Goal: Task Accomplishment & Management: Use online tool/utility

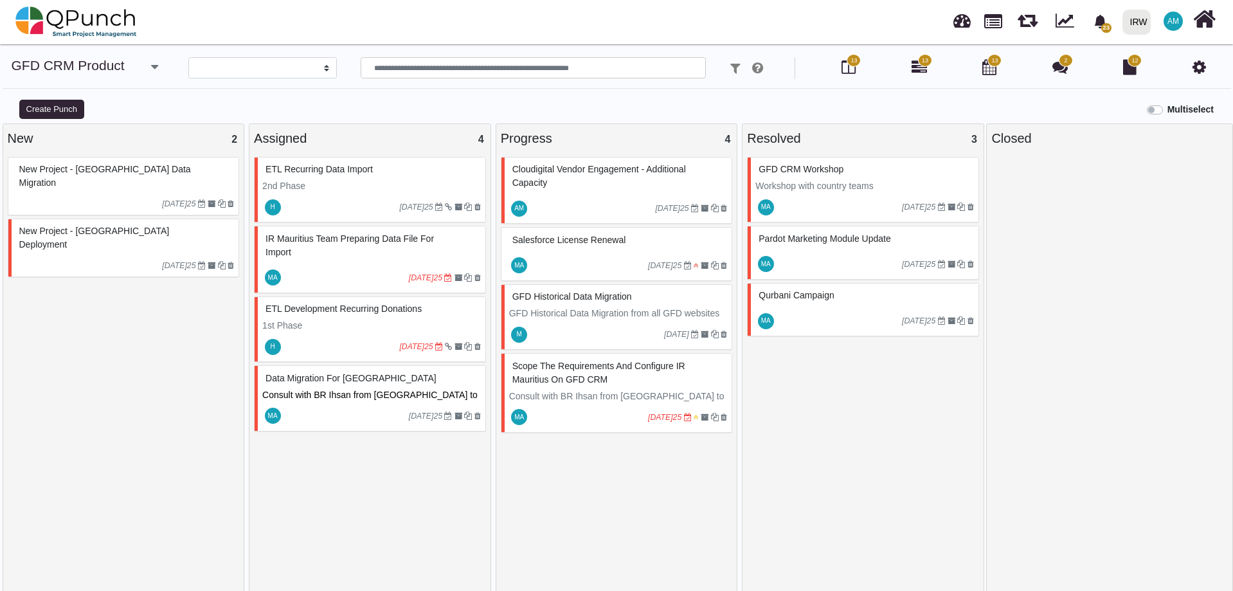
select select
click at [46, 28] on img at bounding box center [76, 22] width 122 height 39
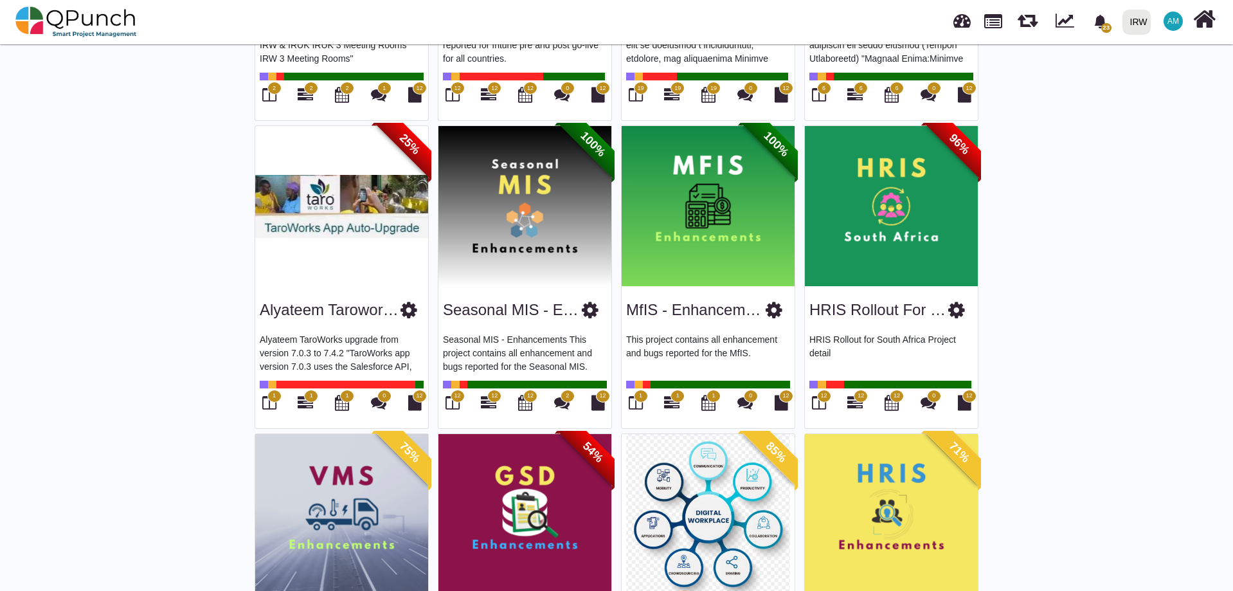
scroll to position [643, 0]
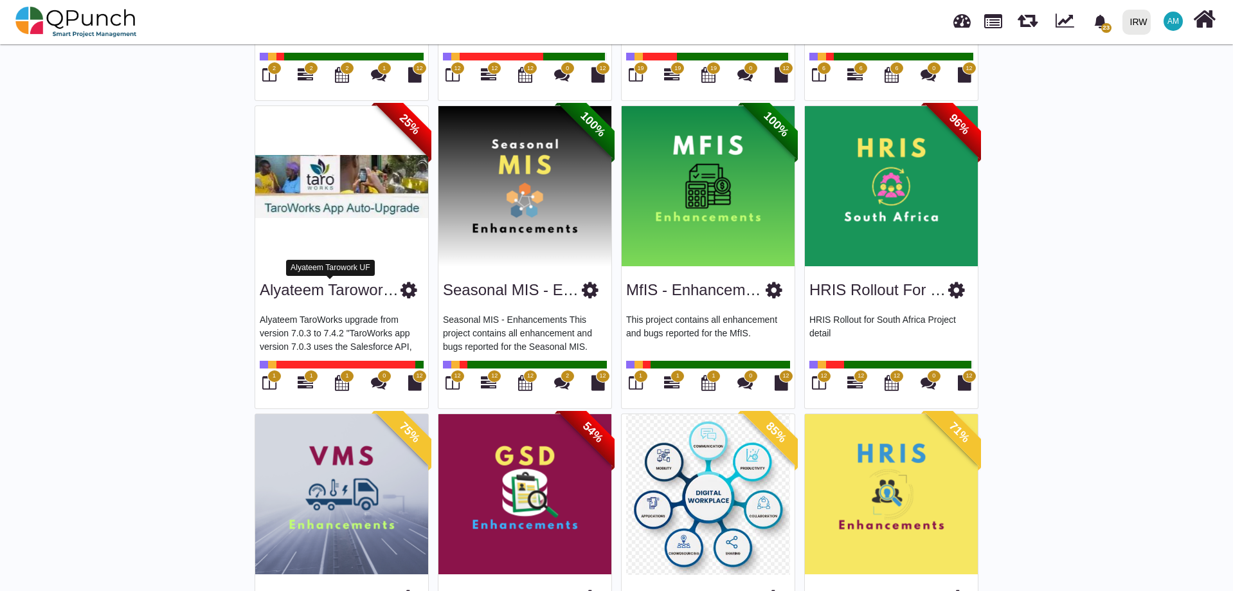
drag, startPoint x: 332, startPoint y: 292, endPoint x: 279, endPoint y: 301, distance: 53.5
click at [279, 301] on div "Alyateem Tarowork UF" at bounding box center [342, 287] width 164 height 33
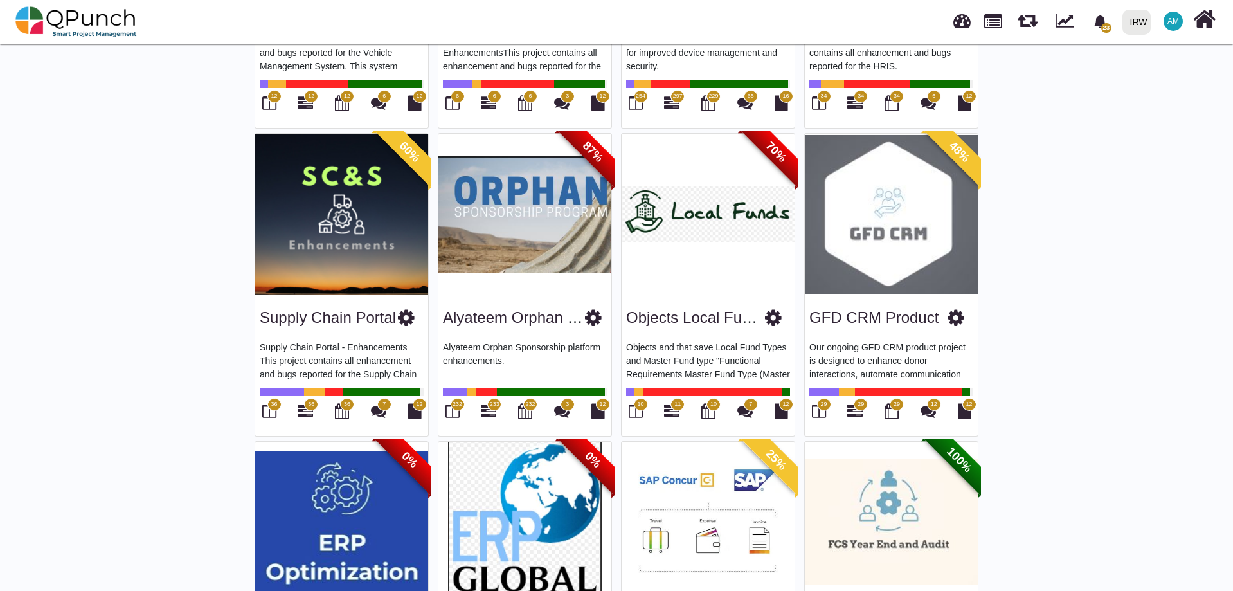
scroll to position [1188, 0]
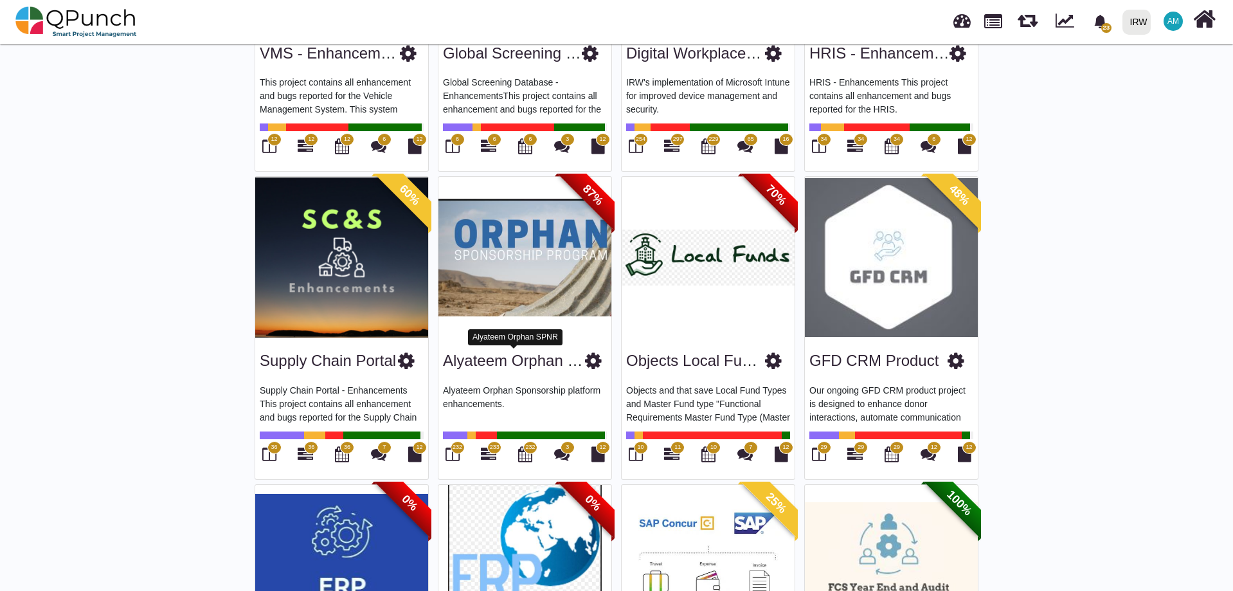
click at [528, 352] on link "Alyateem Orphan SPNR" at bounding box center [526, 360] width 167 height 17
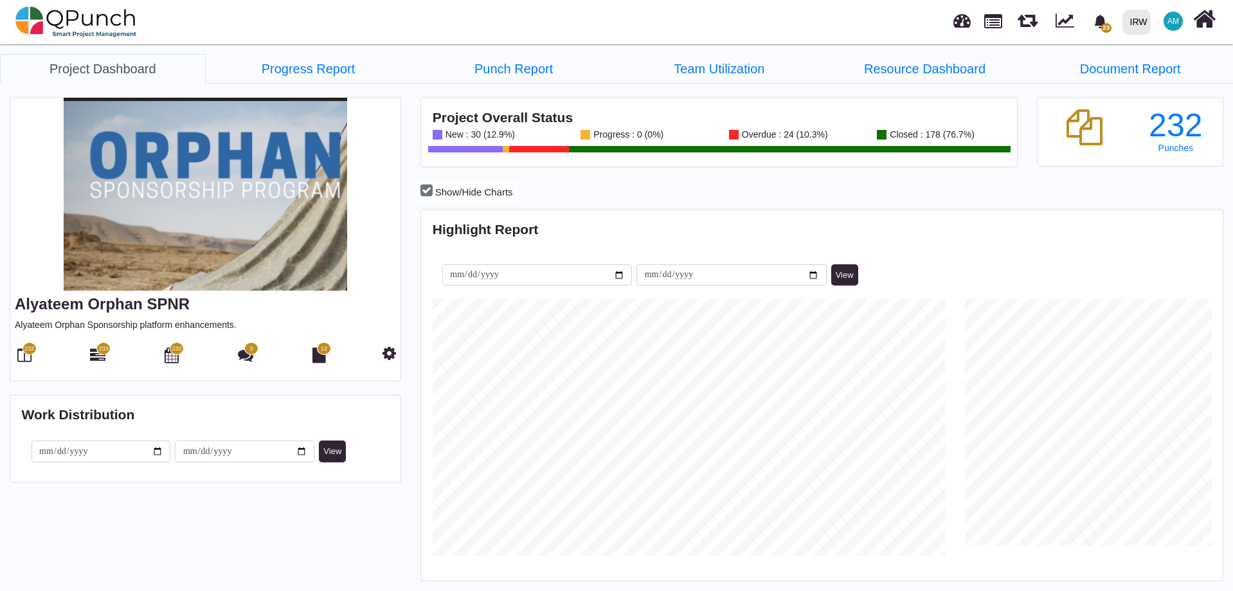
scroll to position [354, 798]
click at [21, 359] on icon at bounding box center [24, 354] width 14 height 15
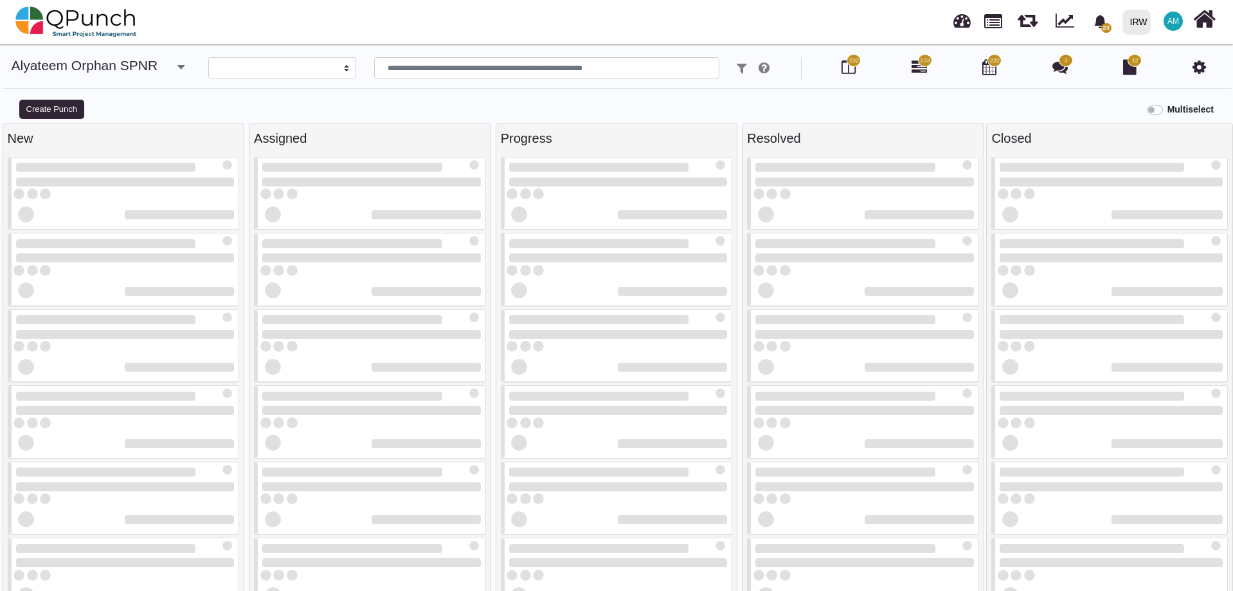
select select
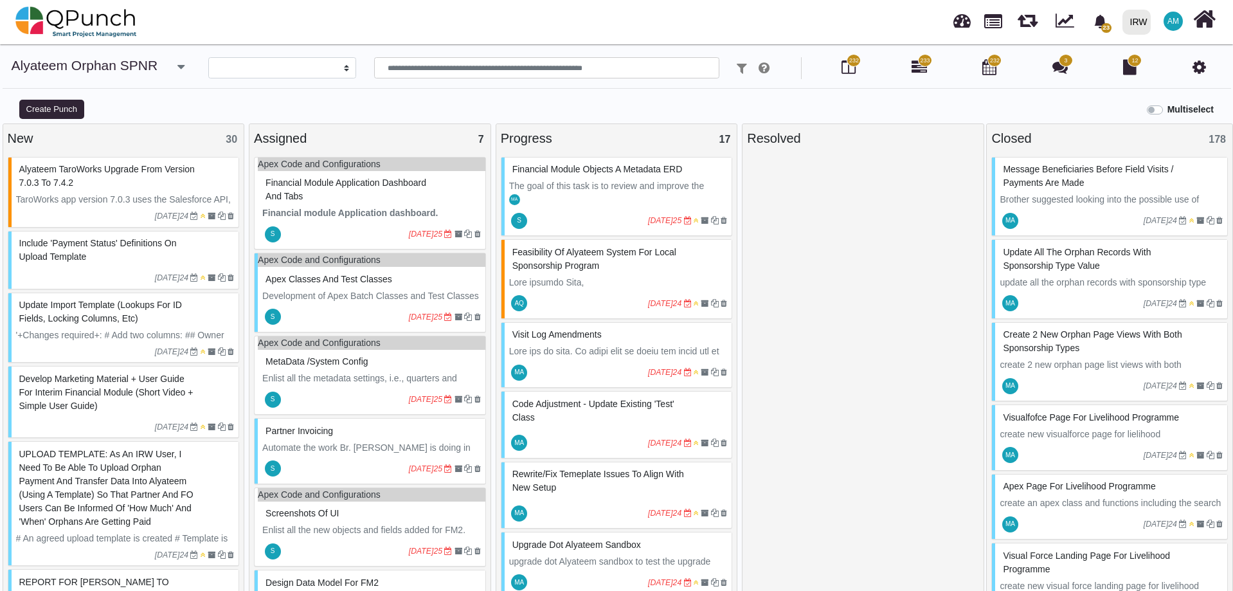
scroll to position [9, 0]
click at [109, 14] on img at bounding box center [76, 22] width 122 height 39
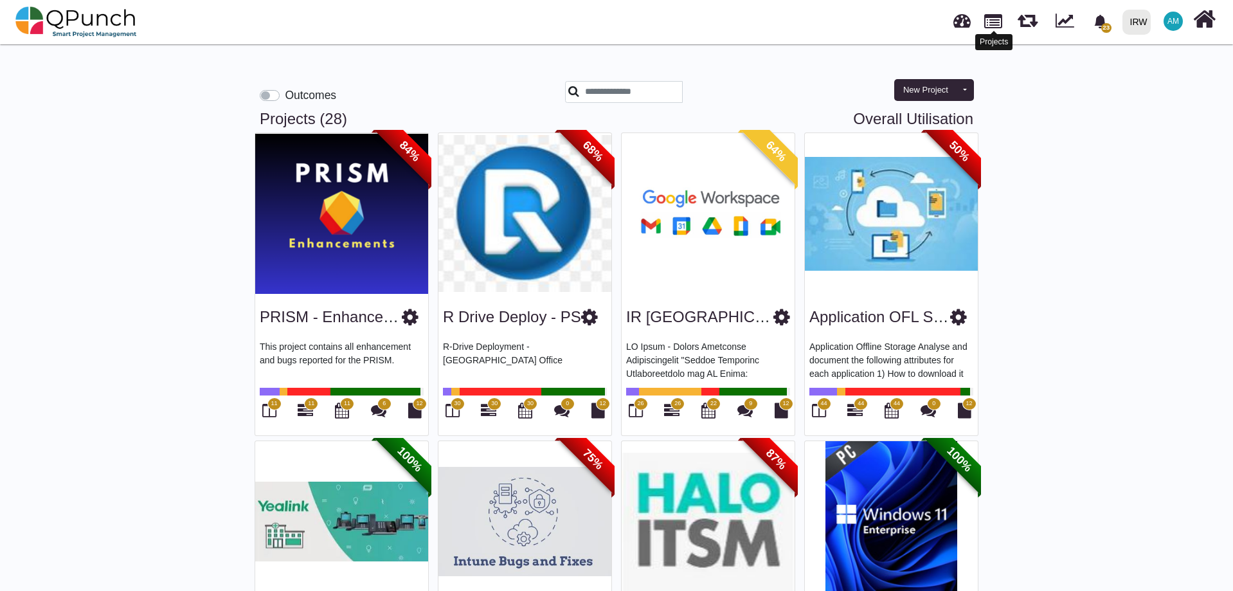
click at [992, 18] on link at bounding box center [993, 20] width 18 height 22
click at [995, 15] on link at bounding box center [993, 20] width 18 height 22
click at [990, 24] on link at bounding box center [993, 20] width 18 height 22
click at [963, 24] on link at bounding box center [962, 18] width 17 height 21
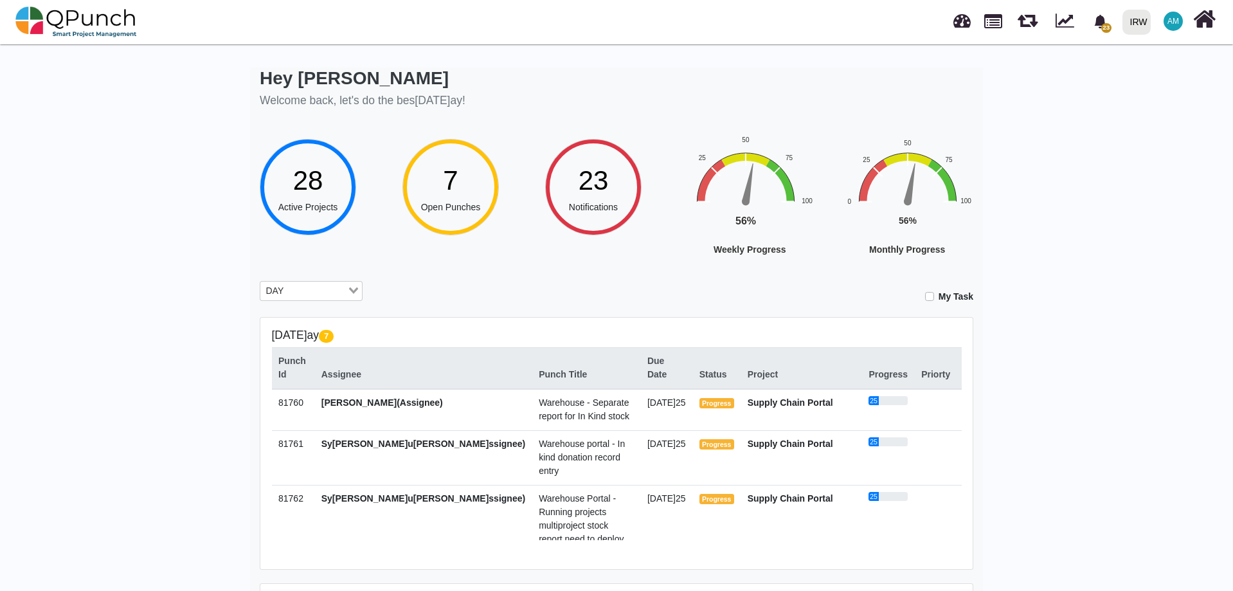
drag, startPoint x: 1123, startPoint y: 199, endPoint x: 1142, endPoint y: 151, distance: 51.9
click at [1142, 151] on div "Hey [PERSON_NAME] Welcome back, let's do the bes[DATE]ay! 28 Active Projects 7 …" at bounding box center [616, 420] width 1233 height 758
click at [1175, 25] on span "AM" at bounding box center [1174, 21] width 12 height 8
click at [1129, 84] on link "Dynamic Report" at bounding box center [1134, 77] width 112 height 18
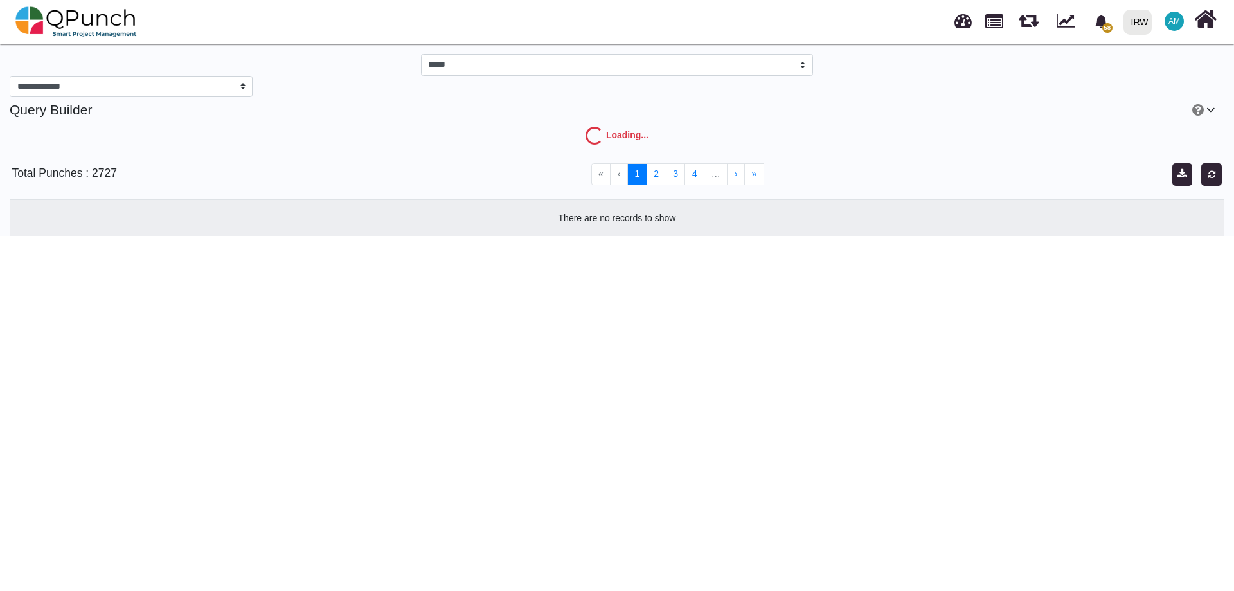
select select "***"
select select "****"
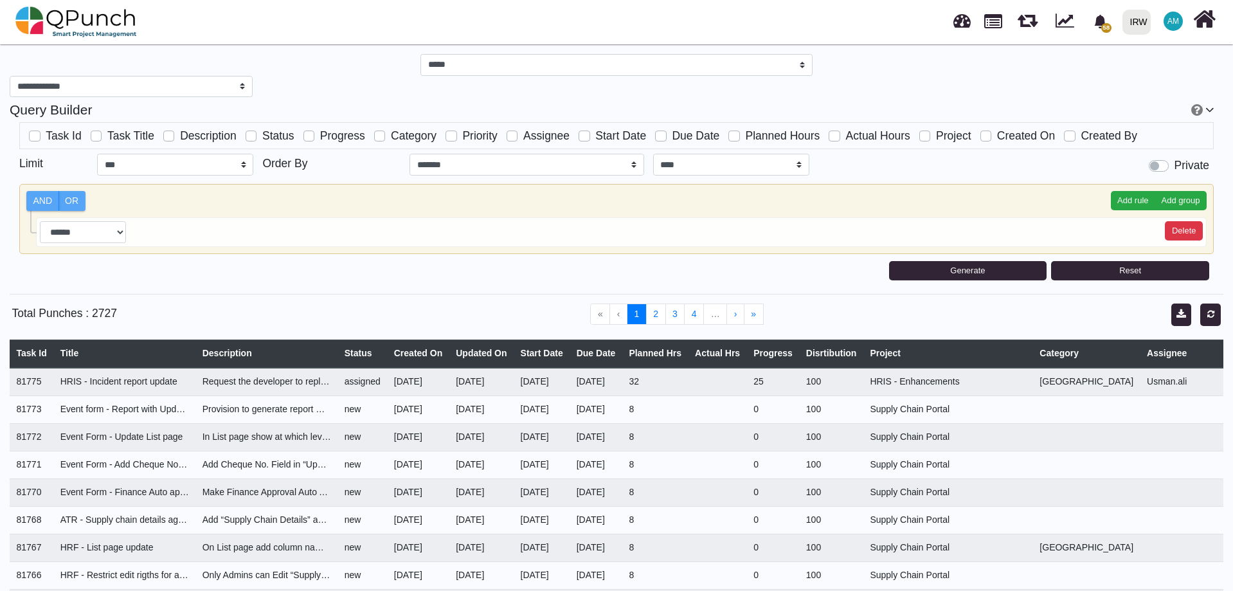
click at [1177, 20] on span "AM" at bounding box center [1173, 21] width 19 height 19
click at [1072, 22] on link at bounding box center [1065, 19] width 19 height 20
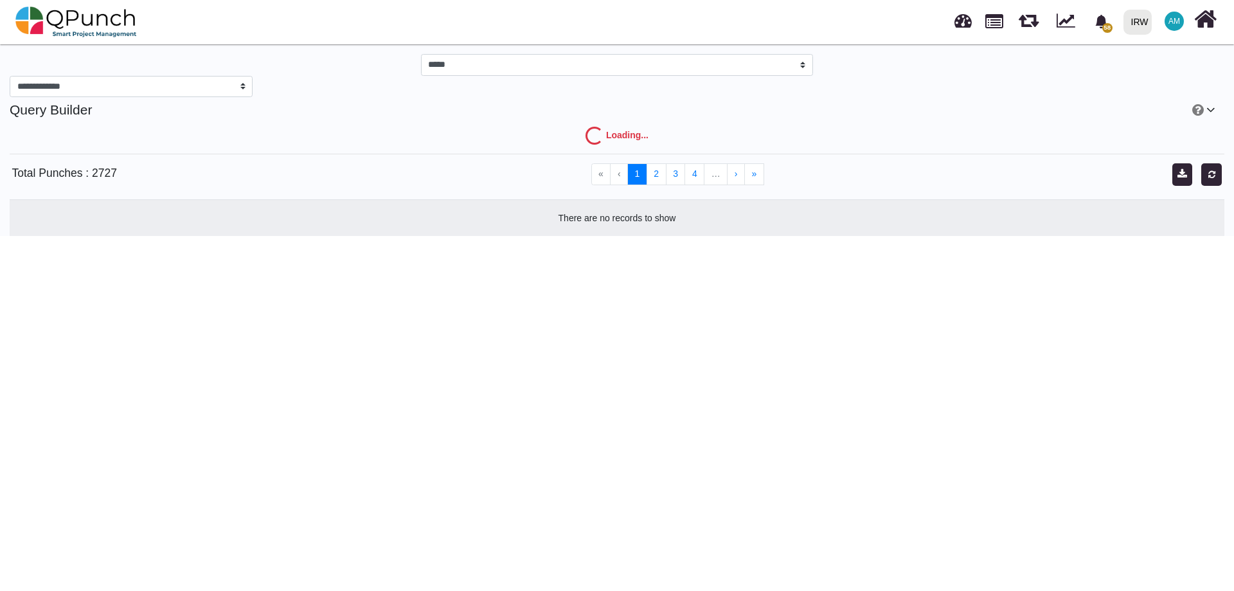
select select "***"
select select "****"
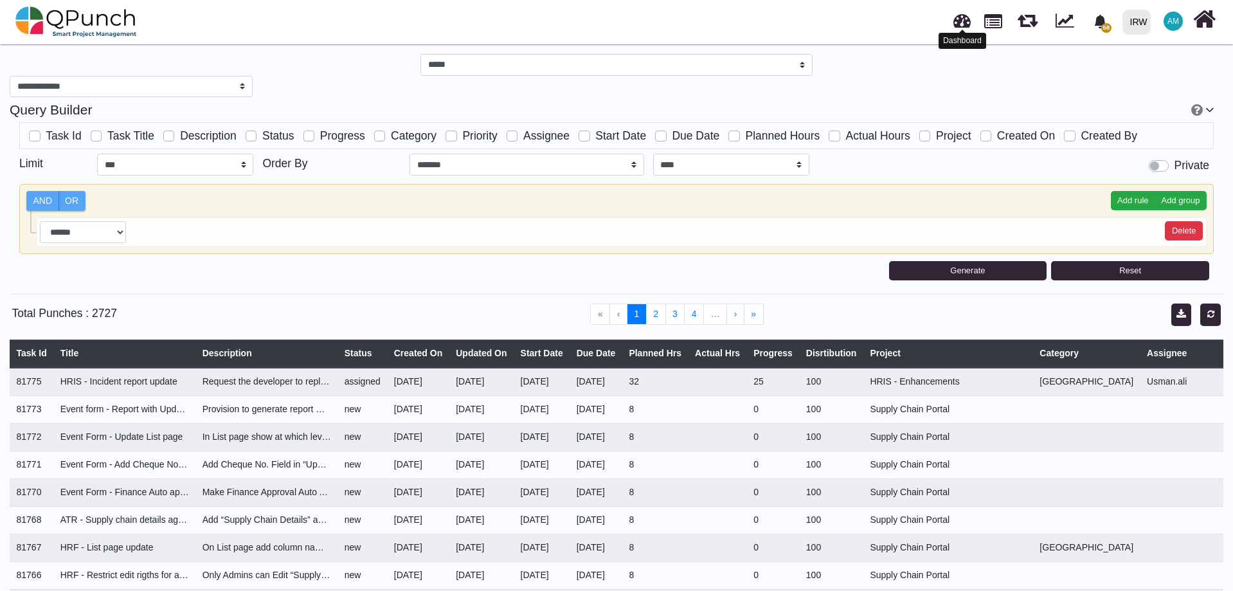
click at [960, 26] on link at bounding box center [962, 18] width 17 height 21
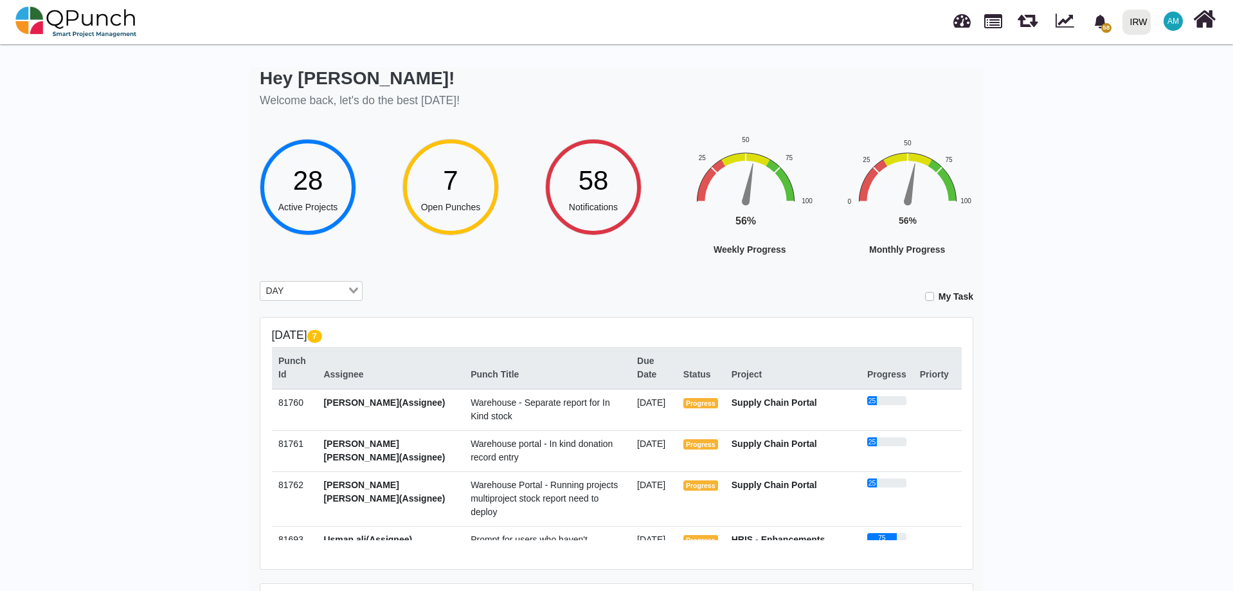
click at [312, 185] on span "28" at bounding box center [308, 180] width 30 height 30
